Goal: Task Accomplishment & Management: Manage account settings

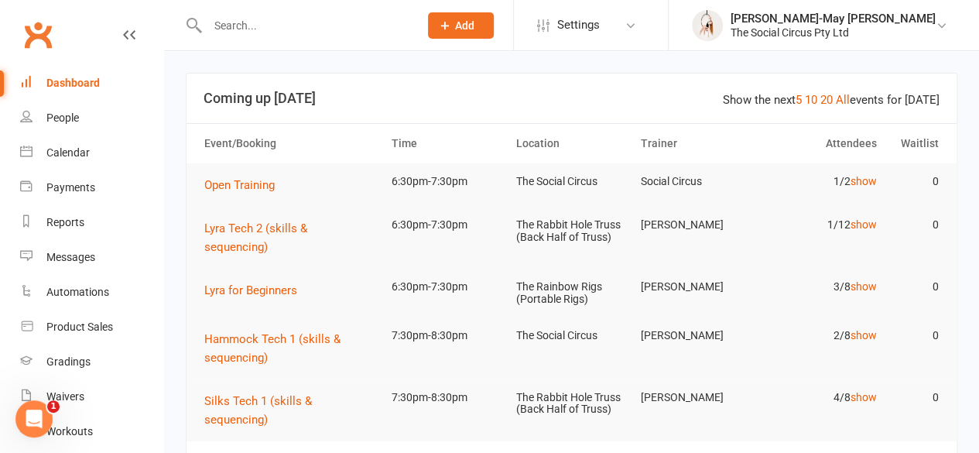
click at [306, 24] on input "text" at bounding box center [305, 26] width 205 height 22
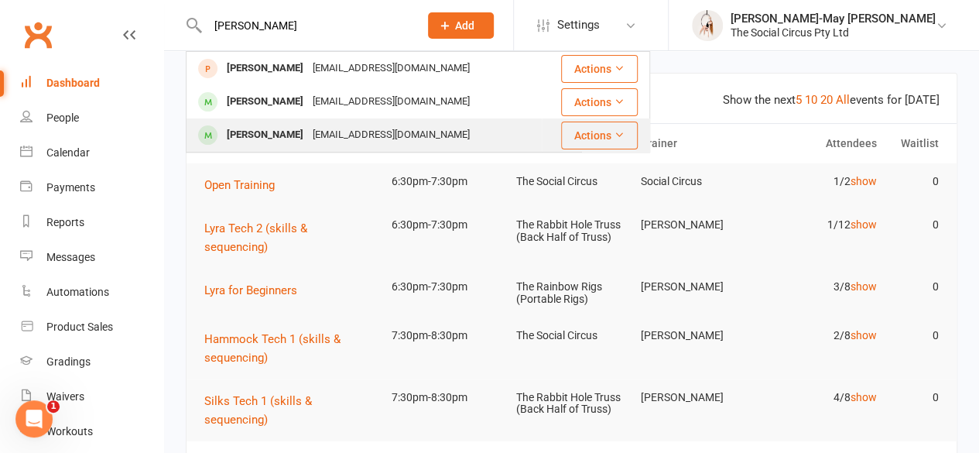
type input "[PERSON_NAME]"
click at [280, 128] on div "[PERSON_NAME]" at bounding box center [265, 135] width 86 height 22
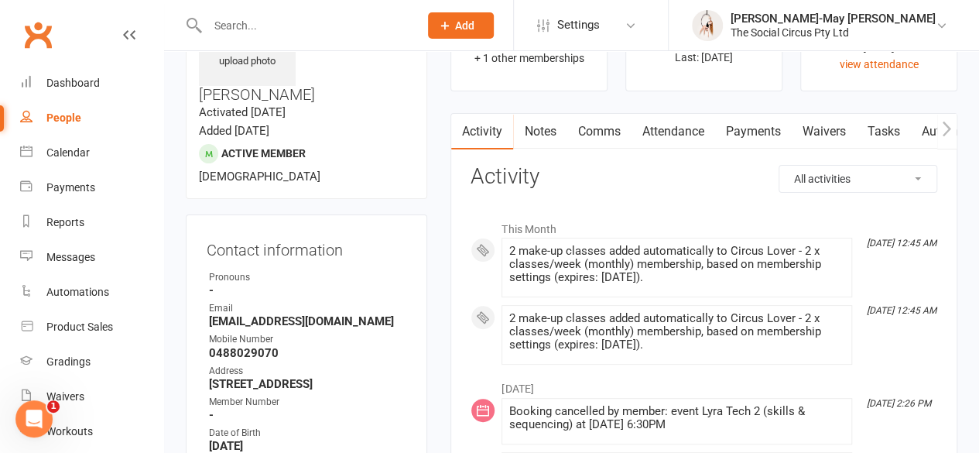
scroll to position [67, 0]
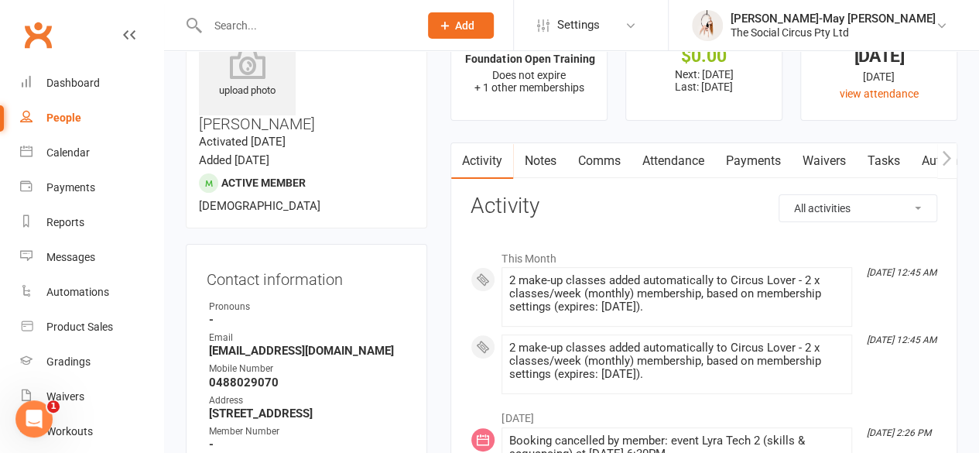
click at [746, 159] on link "Payments" at bounding box center [752, 161] width 77 height 36
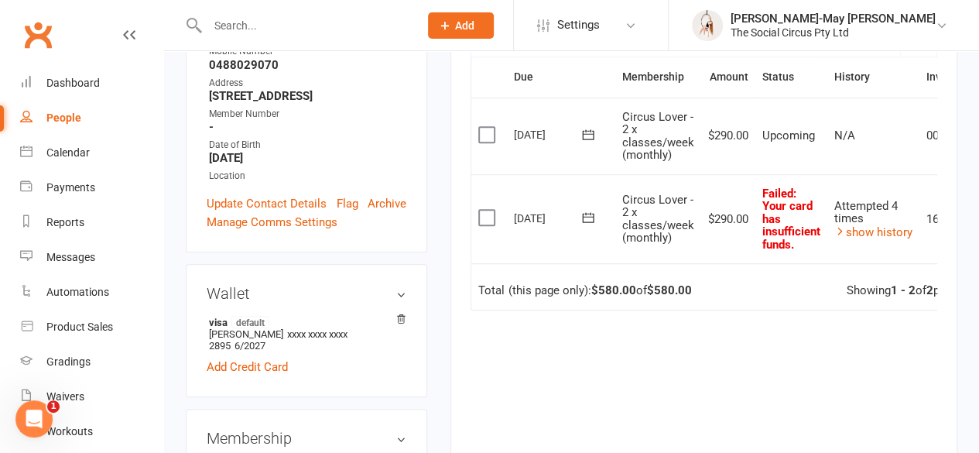
scroll to position [385, 0]
click at [486, 211] on label at bounding box center [488, 216] width 21 height 15
click at [486, 209] on input "checkbox" at bounding box center [483, 209] width 10 height 0
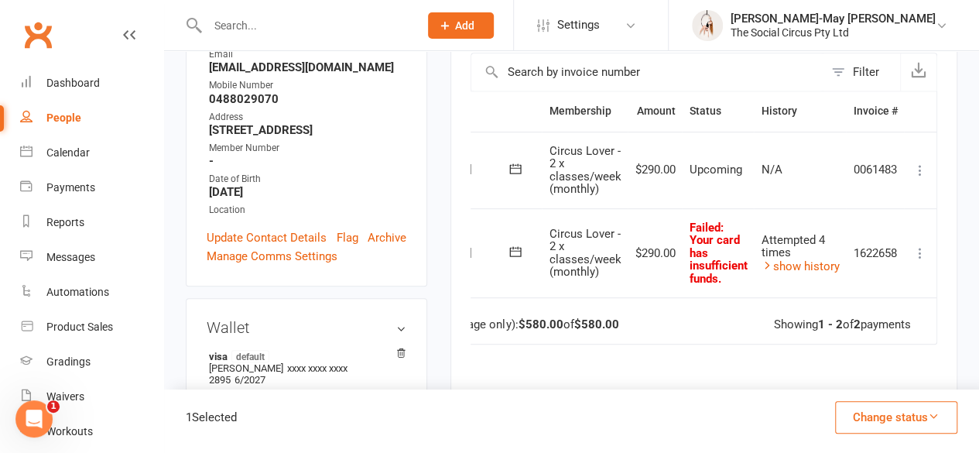
scroll to position [344, 0]
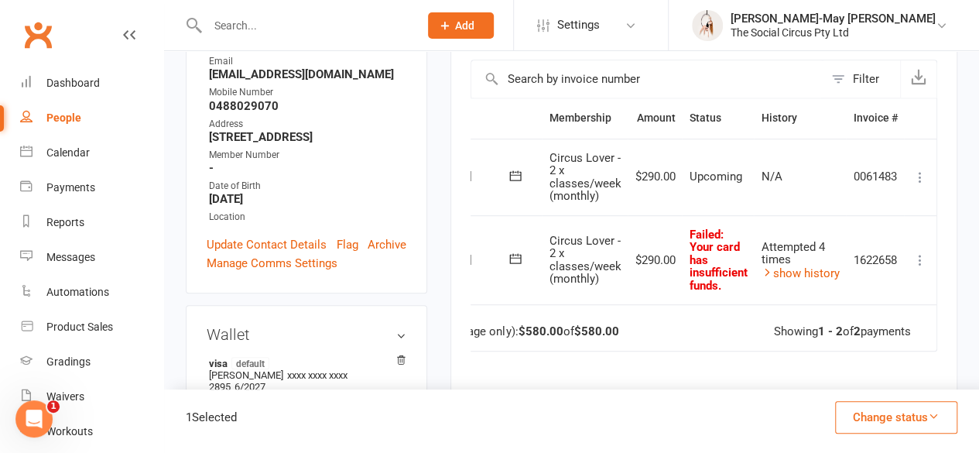
click at [919, 257] on icon at bounding box center [919, 259] width 15 height 15
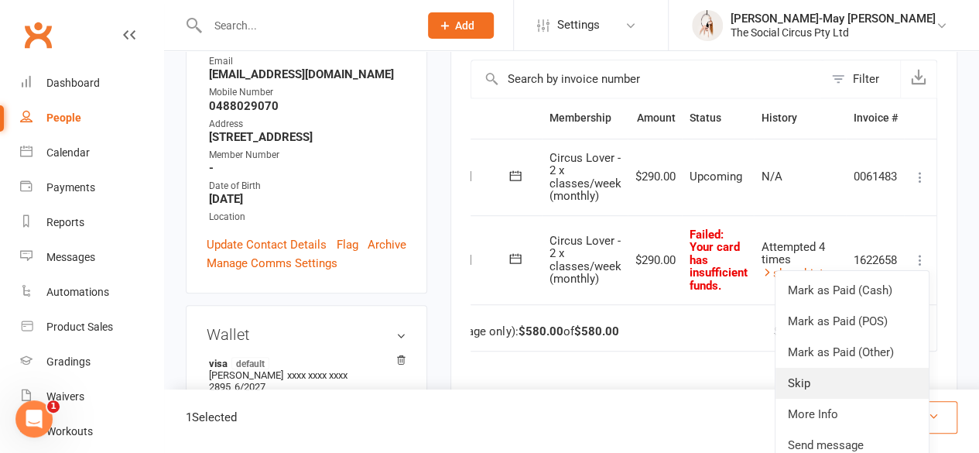
click at [803, 381] on link "Skip" at bounding box center [851, 383] width 153 height 31
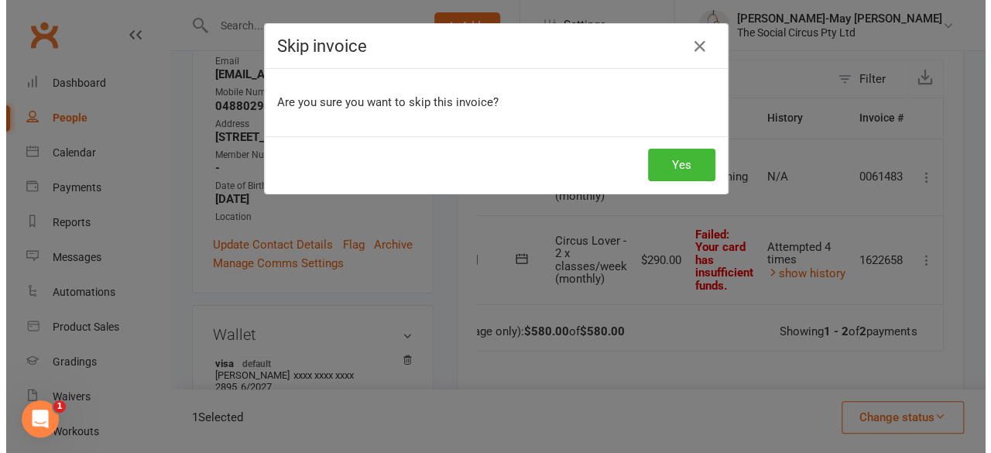
scroll to position [0, 70]
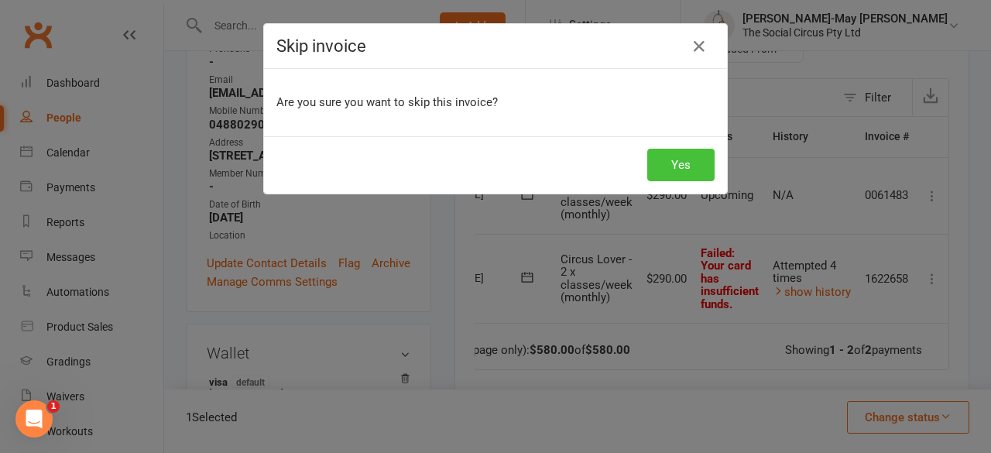
click at [667, 160] on button "Yes" at bounding box center [680, 165] width 67 height 33
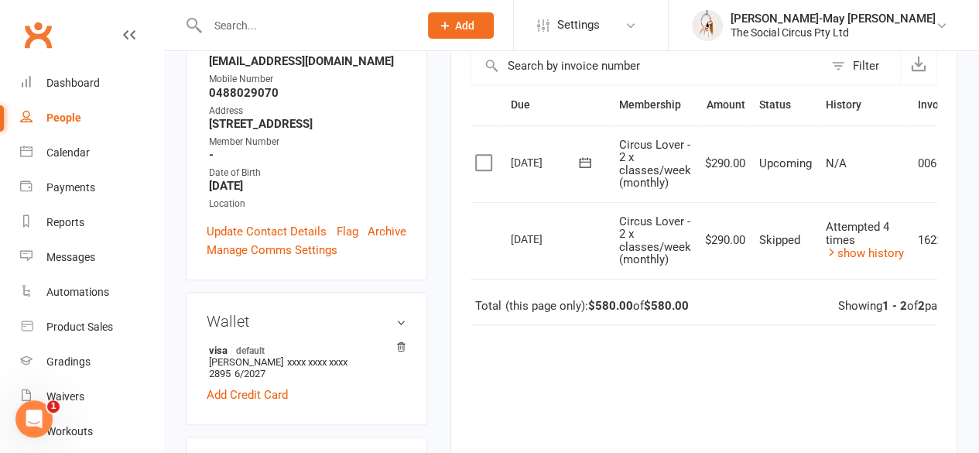
scroll to position [323, 0]
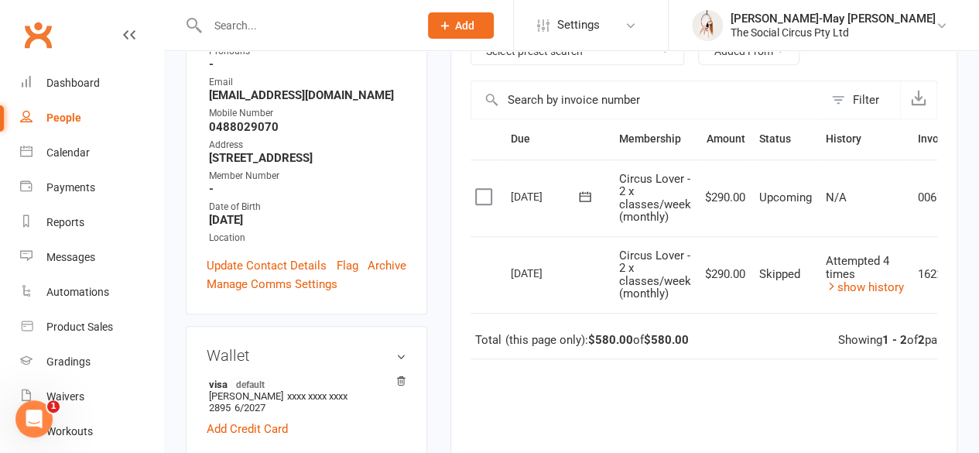
click at [583, 194] on icon at bounding box center [584, 196] width 15 height 15
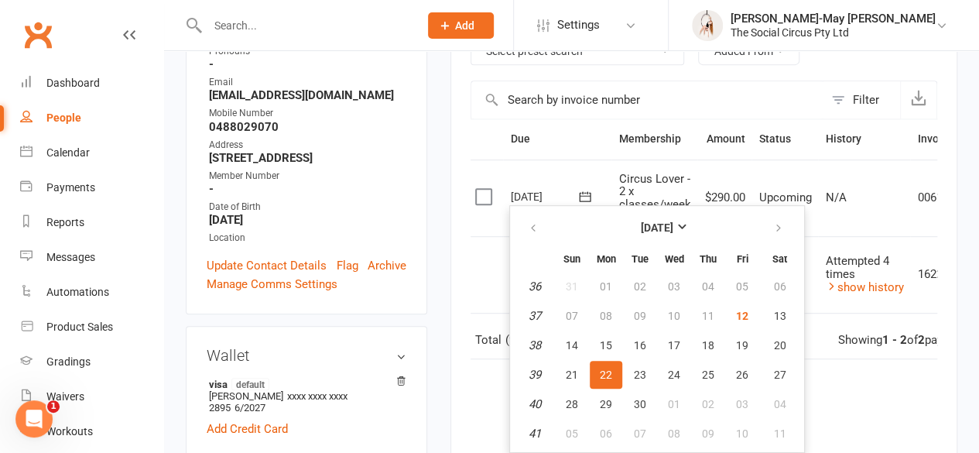
click at [440, 246] on main "✓ Memberships Foundation Open Training Does not expire + 1 other memberships $ …" at bounding box center [704, 174] width 530 height 848
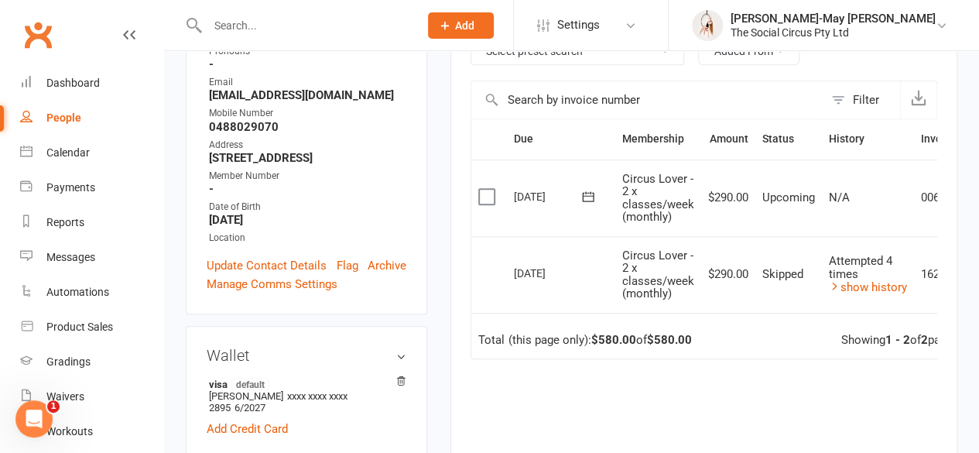
scroll to position [0, 71]
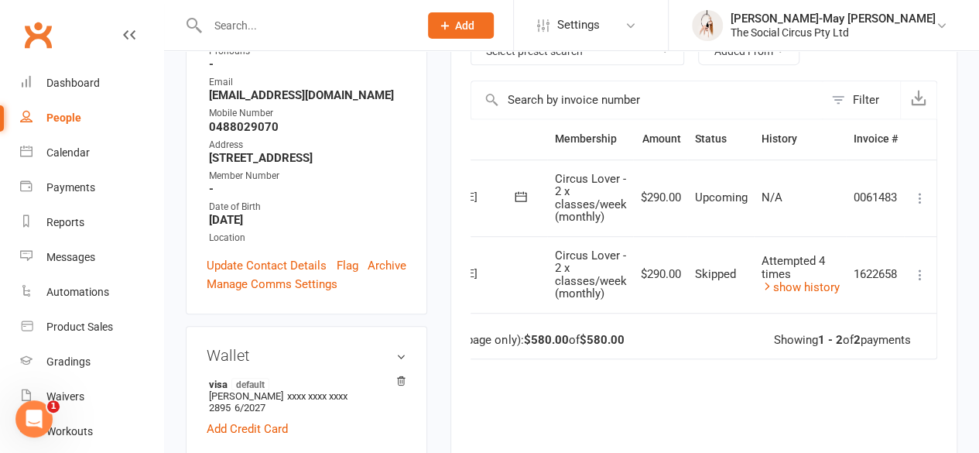
click at [916, 196] on icon at bounding box center [919, 197] width 15 height 15
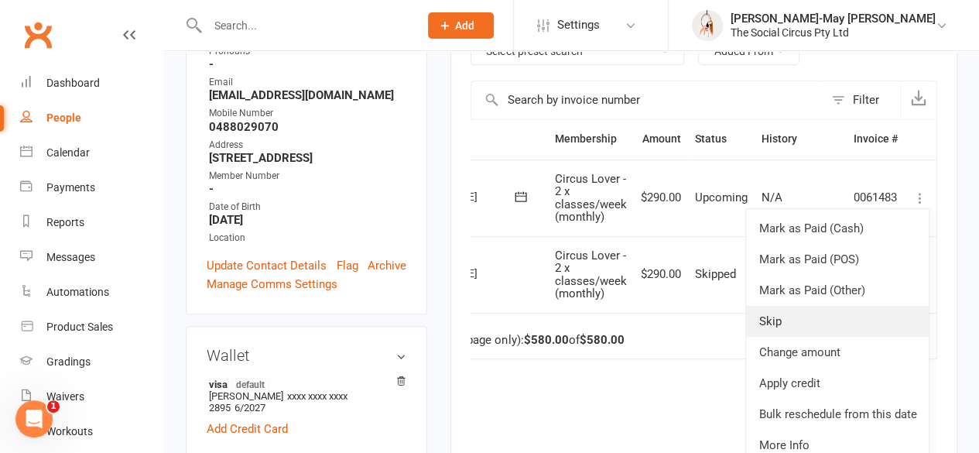
click at [784, 318] on link "Skip" at bounding box center [837, 321] width 183 height 31
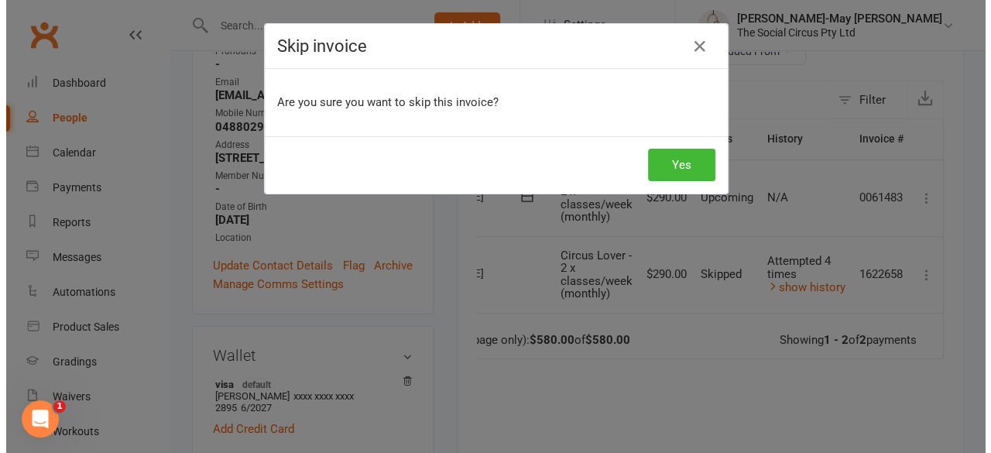
scroll to position [0, 63]
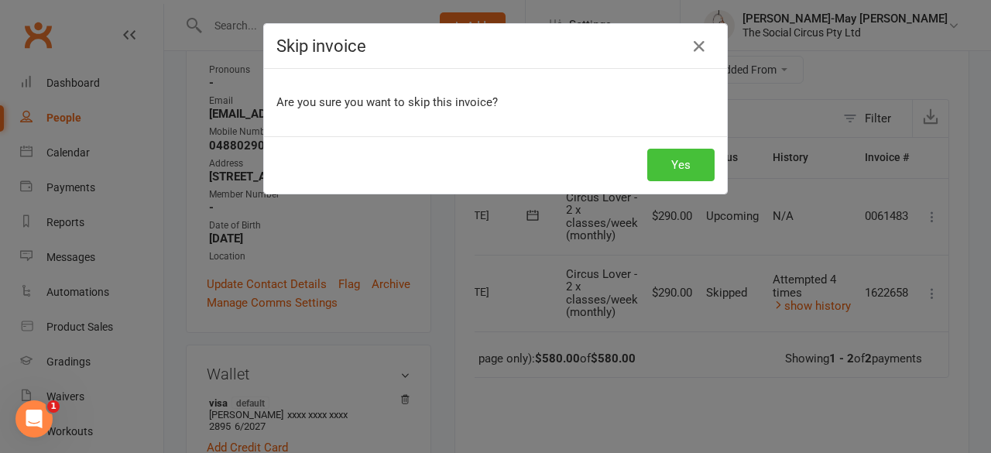
click at [675, 161] on button "Yes" at bounding box center [680, 165] width 67 height 33
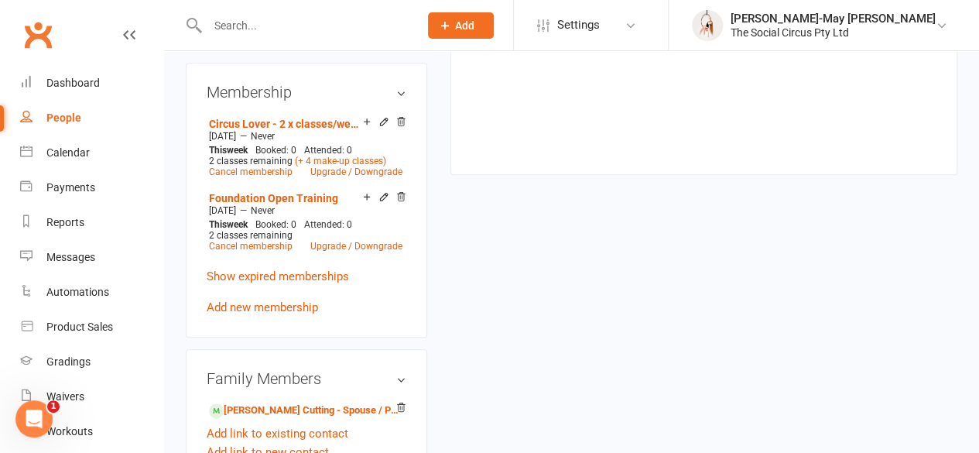
scroll to position [731, 0]
click at [382, 190] on icon at bounding box center [383, 195] width 11 height 11
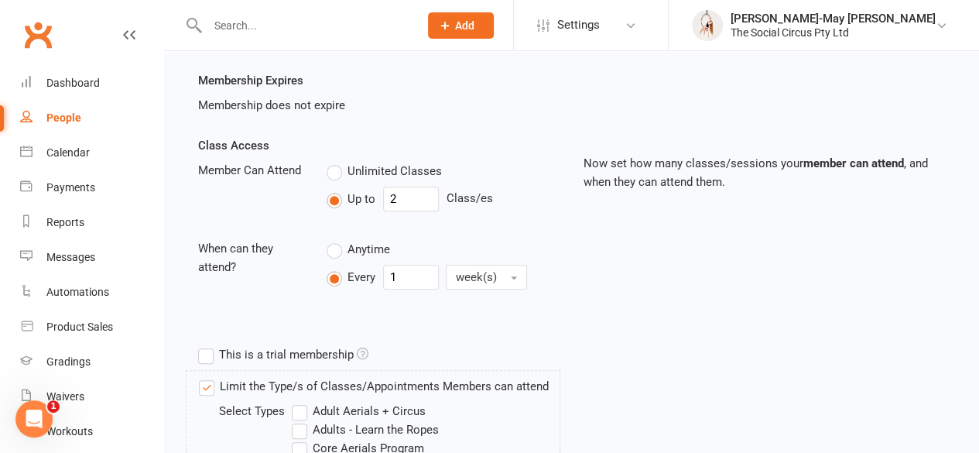
scroll to position [275, 0]
click at [336, 166] on label "Unlimited Classes" at bounding box center [384, 169] width 115 height 19
click at [336, 160] on input "Unlimited Classes" at bounding box center [332, 160] width 10 height 0
type input "0"
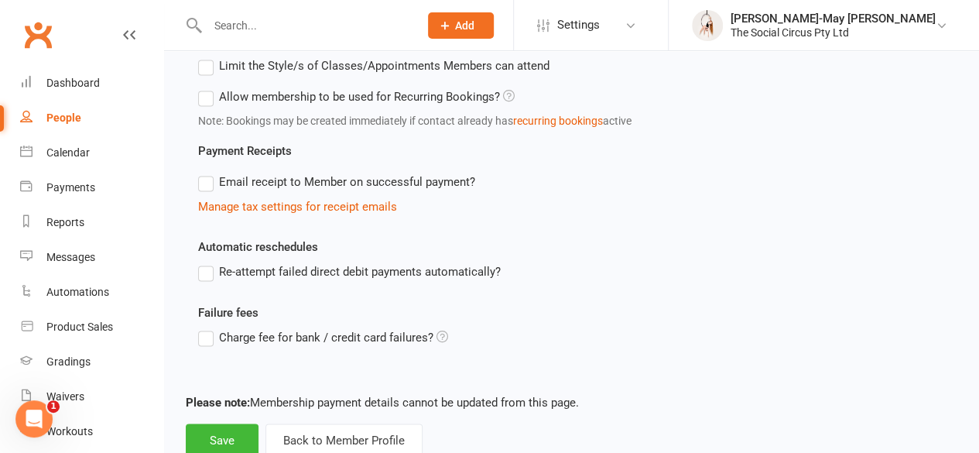
scroll to position [1234, 0]
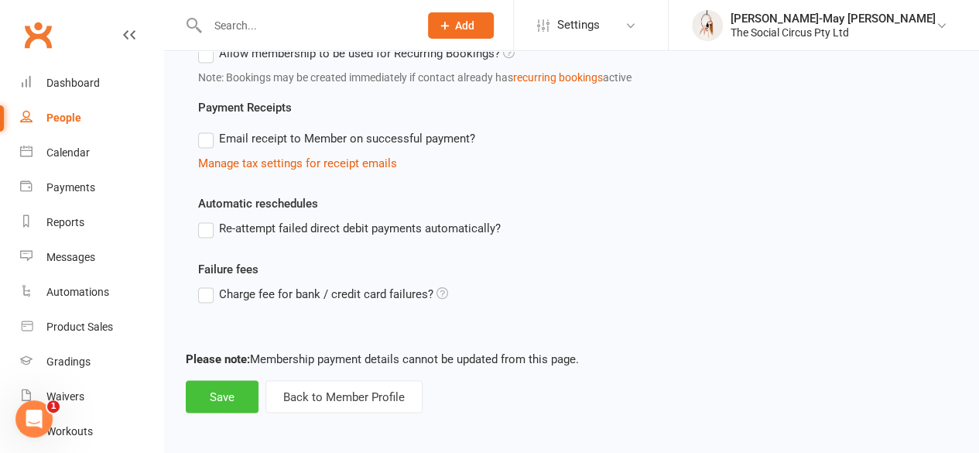
click at [218, 391] on button "Save" at bounding box center [222, 396] width 73 height 33
